Goal: Check status: Check status

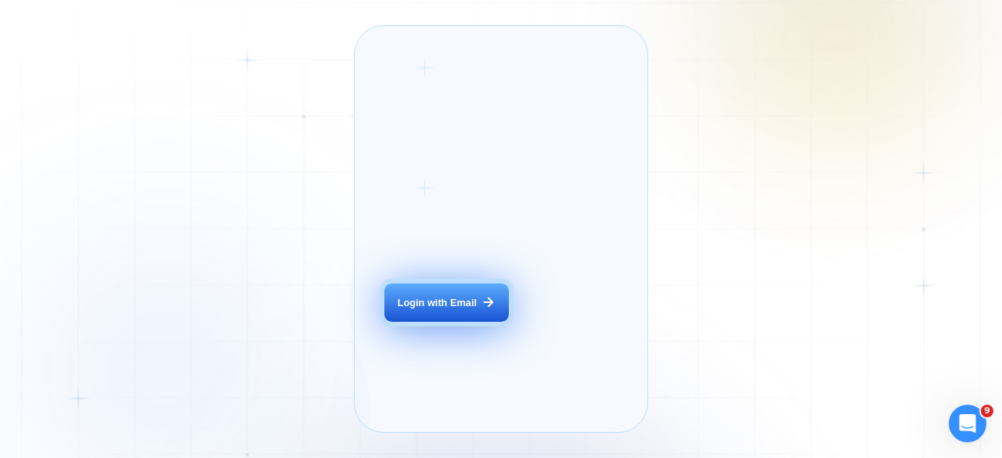
click at [427, 311] on button "Login with Email" at bounding box center [446, 302] width 124 height 39
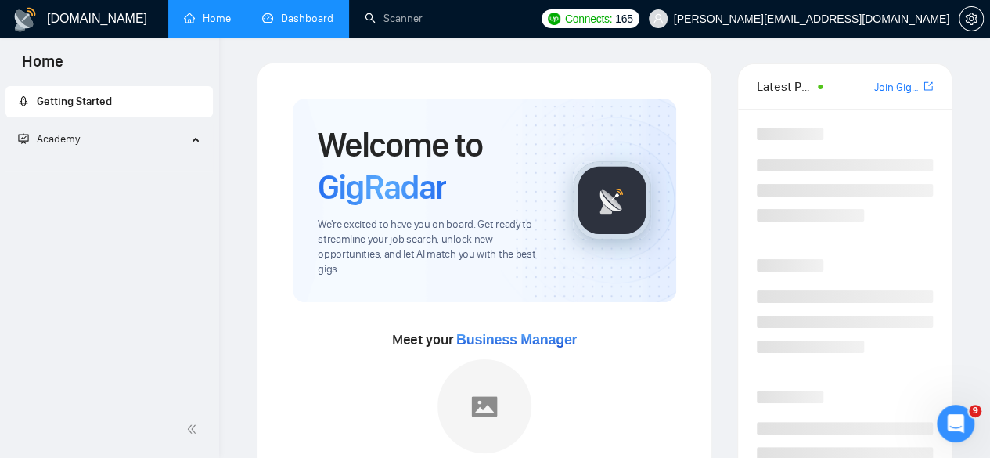
click at [292, 25] on link "Dashboard" at bounding box center [297, 18] width 71 height 13
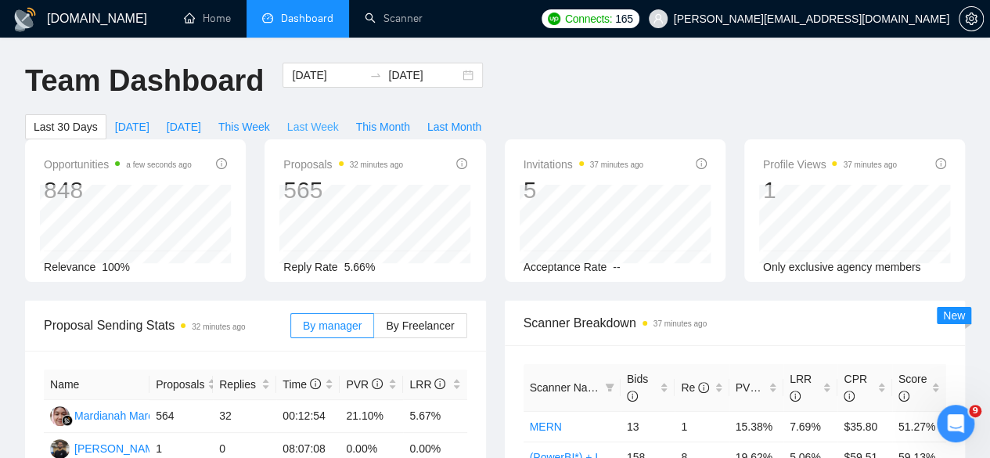
click at [339, 118] on span "Last Week" at bounding box center [313, 126] width 52 height 17
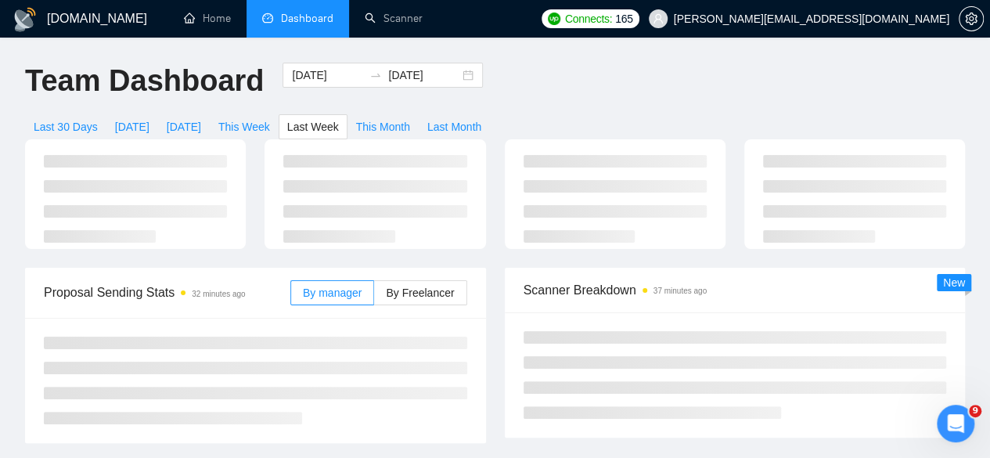
type input "[DATE]"
click at [397, 286] on span "By Freelancer" at bounding box center [420, 292] width 68 height 13
click at [374, 297] on input "By Freelancer" at bounding box center [374, 297] width 0 height 0
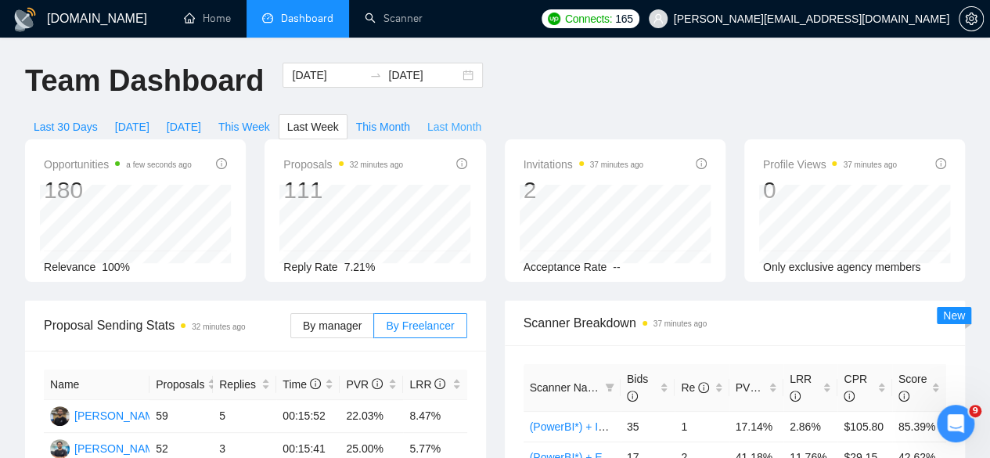
click at [481, 118] on span "Last Month" at bounding box center [454, 126] width 54 height 17
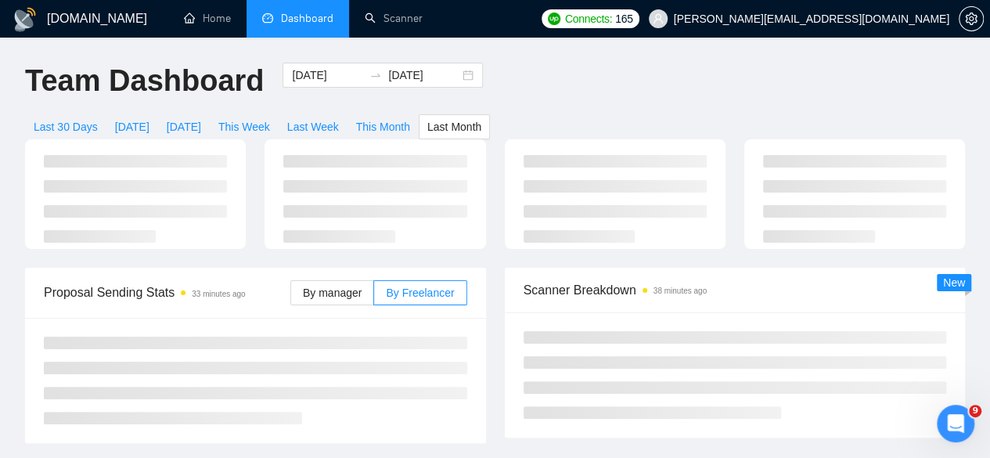
type input "[DATE]"
